Goal: Information Seeking & Learning: Understand process/instructions

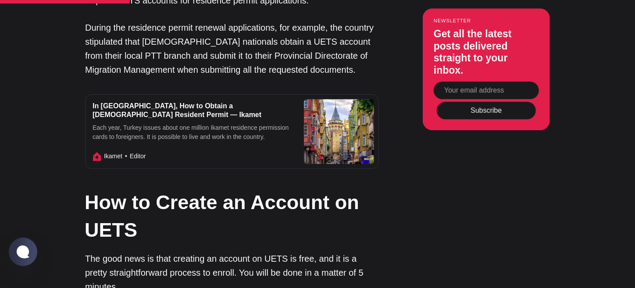
scroll to position [1463, 0]
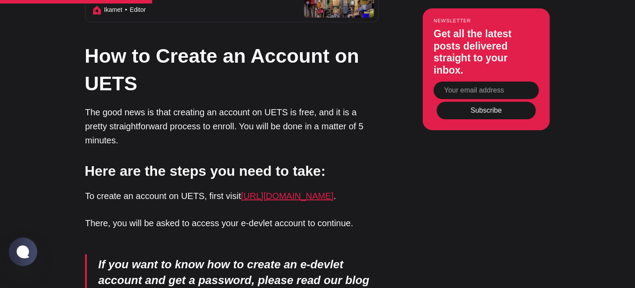
click at [303, 191] on link "[URL][DOMAIN_NAME]" at bounding box center [287, 196] width 93 height 10
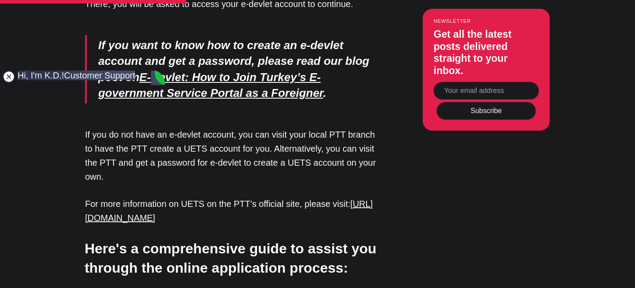
click at [10, 76] on jdiv at bounding box center [9, 77] width 12 height 12
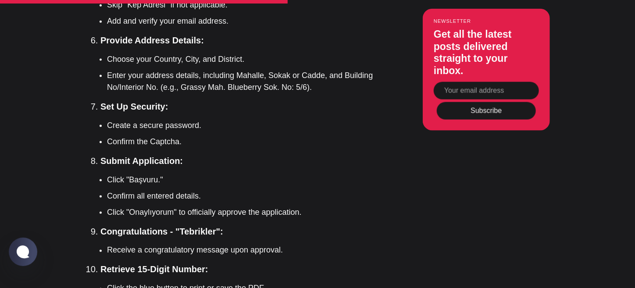
scroll to position [2340, 0]
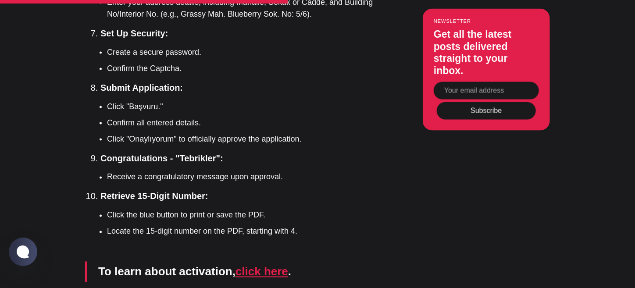
click at [272, 265] on link "click here" at bounding box center [262, 271] width 53 height 13
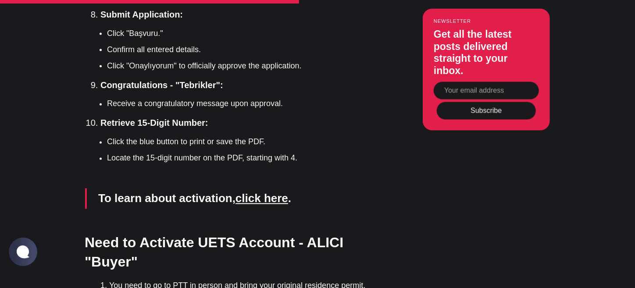
scroll to position [2487, 0]
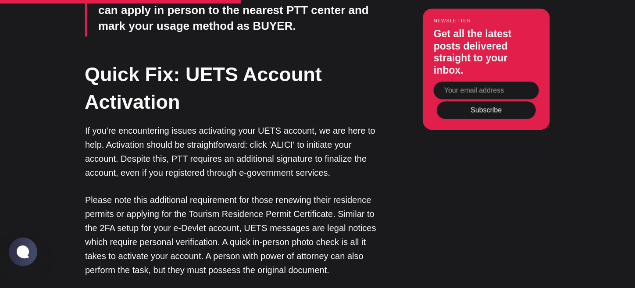
scroll to position [731, 0]
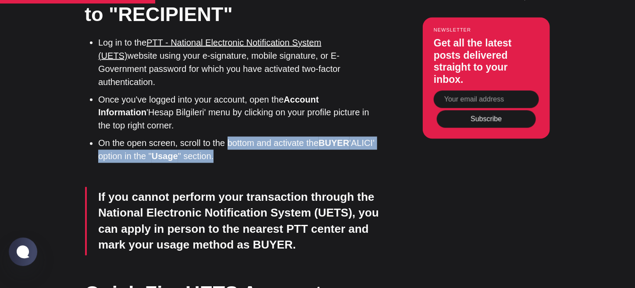
drag, startPoint x: 241, startPoint y: 140, endPoint x: 229, endPoint y: 130, distance: 15.9
click at [229, 137] on li "On the open screen, scroll to the bottom and activate the BUYER 'ALICI' option …" at bounding box center [238, 150] width 281 height 26
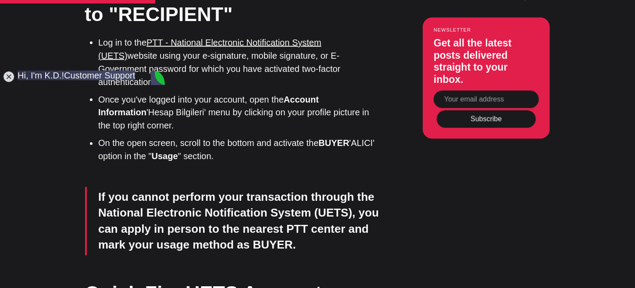
scroll to position [0, 0]
click at [4, 80] on jdiv at bounding box center [9, 77] width 12 height 12
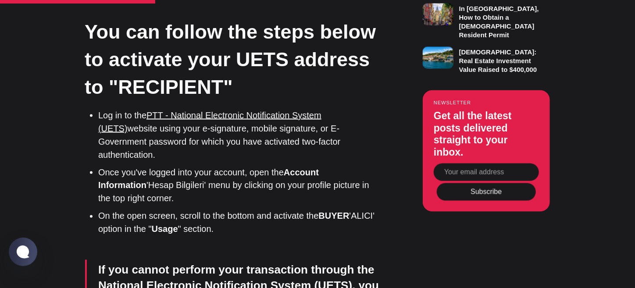
scroll to position [731, 0]
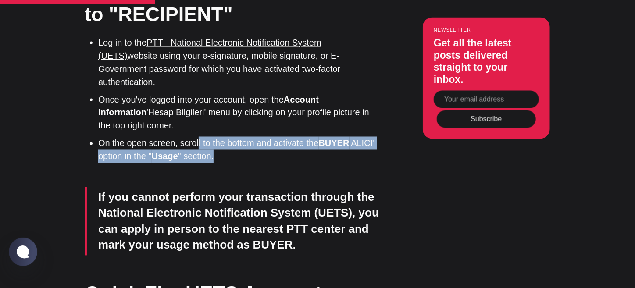
drag, startPoint x: 218, startPoint y: 143, endPoint x: 197, endPoint y: 129, distance: 25.3
click at [197, 137] on li "On the open screen, scroll to the bottom and activate the BUYER 'ALICI' option …" at bounding box center [238, 150] width 281 height 26
